Goal: Navigation & Orientation: Understand site structure

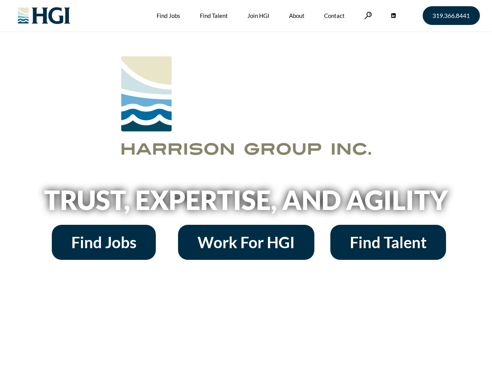
click at [246, 187] on h2 "Trust, Expertise, and Agility" at bounding box center [246, 200] width 444 height 26
click at [367, 15] on link at bounding box center [368, 15] width 8 height 7
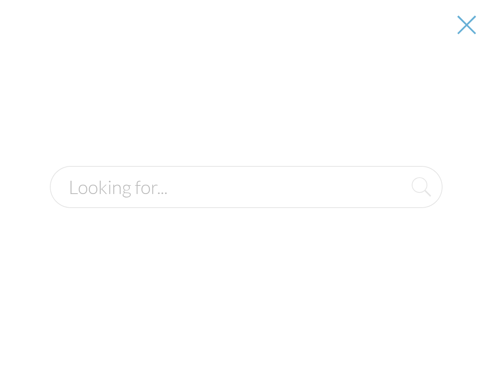
click at [246, 203] on h2 "Trust, Expertise, and Agility" at bounding box center [246, 200] width 444 height 26
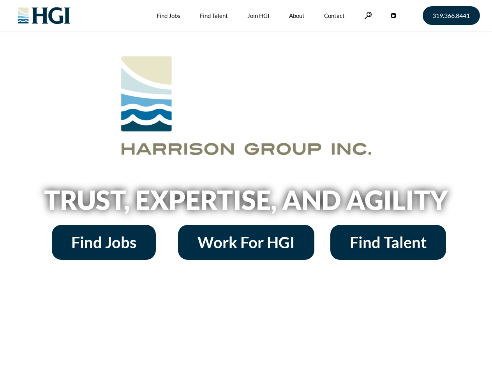
click at [246, 187] on h2 "Trust, Expertise, and Agility" at bounding box center [246, 200] width 444 height 26
click at [367, 15] on link at bounding box center [368, 15] width 8 height 7
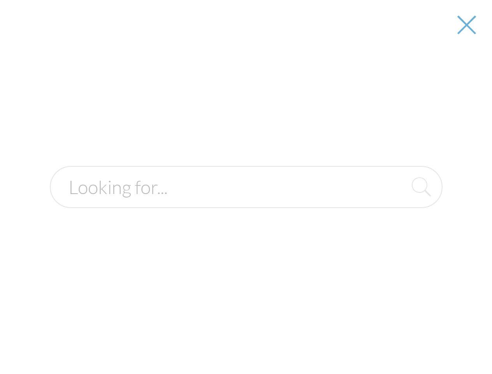
click at [246, 203] on h2 "Trust, Expertise, and Agility" at bounding box center [246, 200] width 444 height 26
